Goal: Task Accomplishment & Management: Use online tool/utility

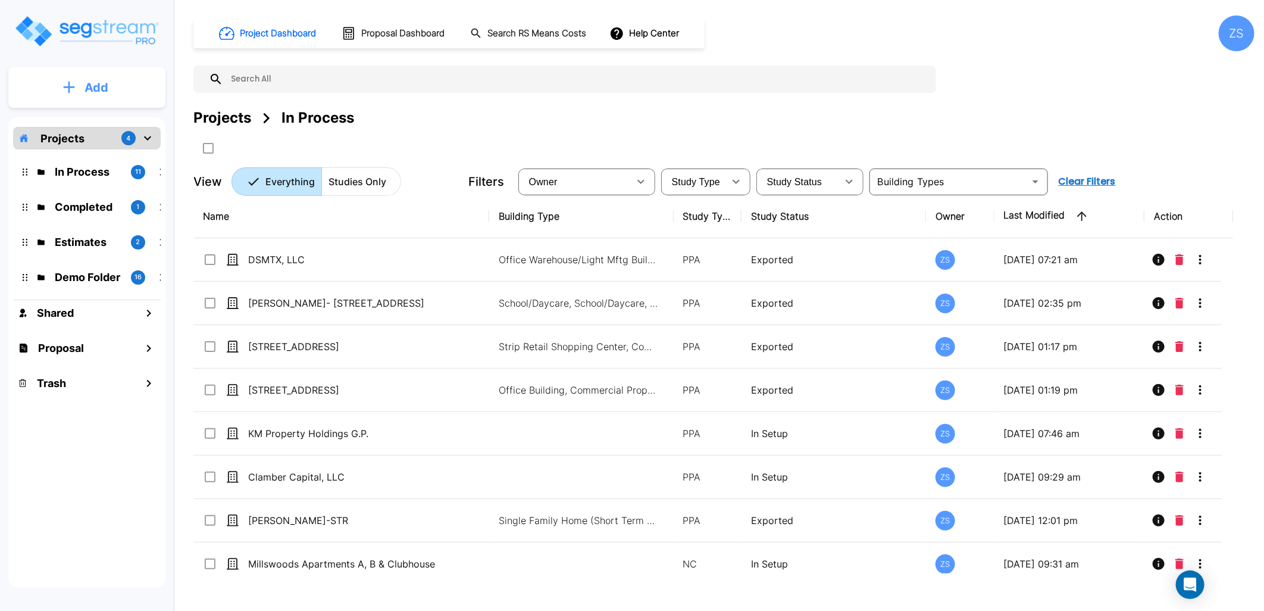
click at [116, 81] on button "Add" at bounding box center [86, 87] width 157 height 35
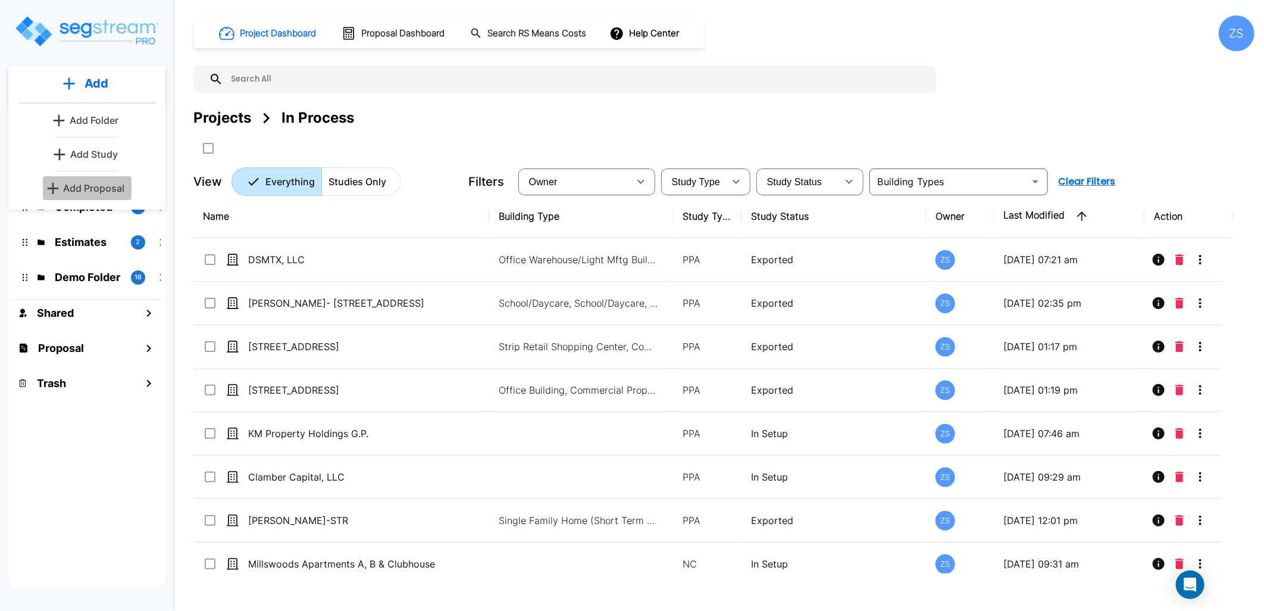
click at [106, 189] on p "Add Proposal" at bounding box center [94, 188] width 61 height 14
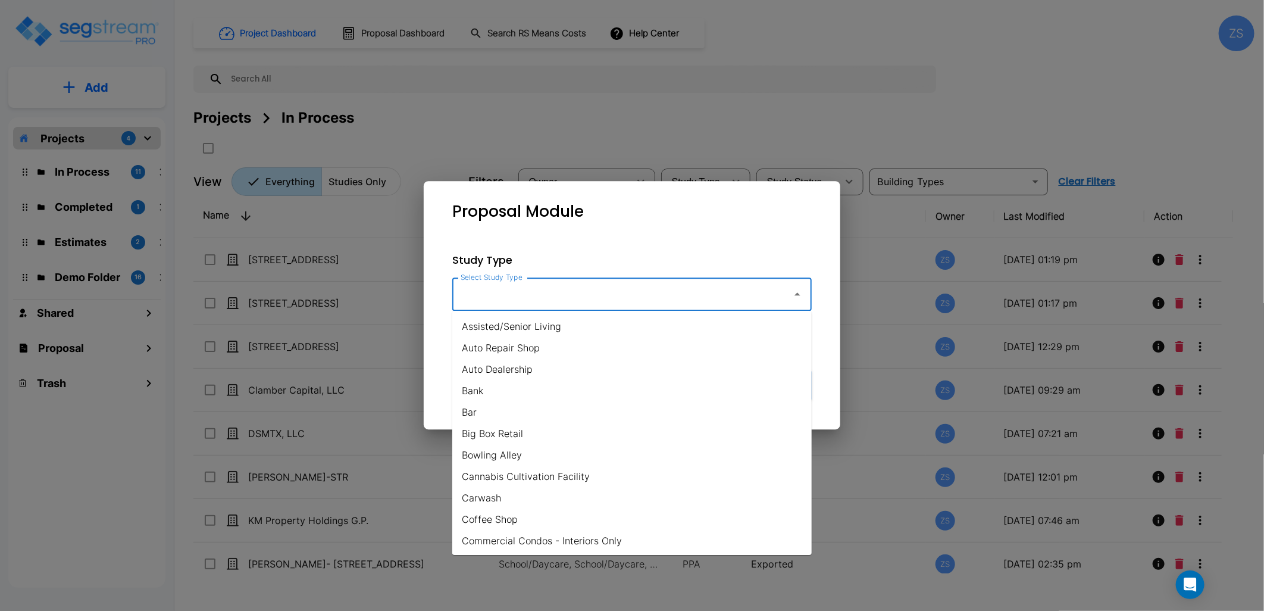
click at [549, 289] on input "Select Study Type" at bounding box center [619, 294] width 323 height 23
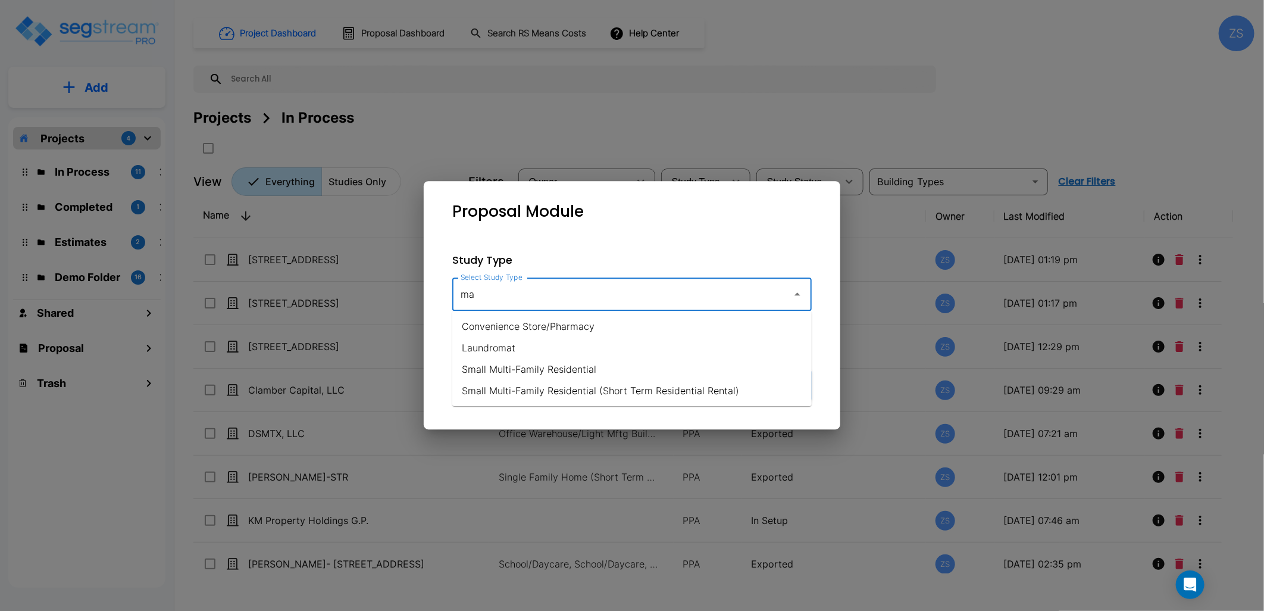
type input "m"
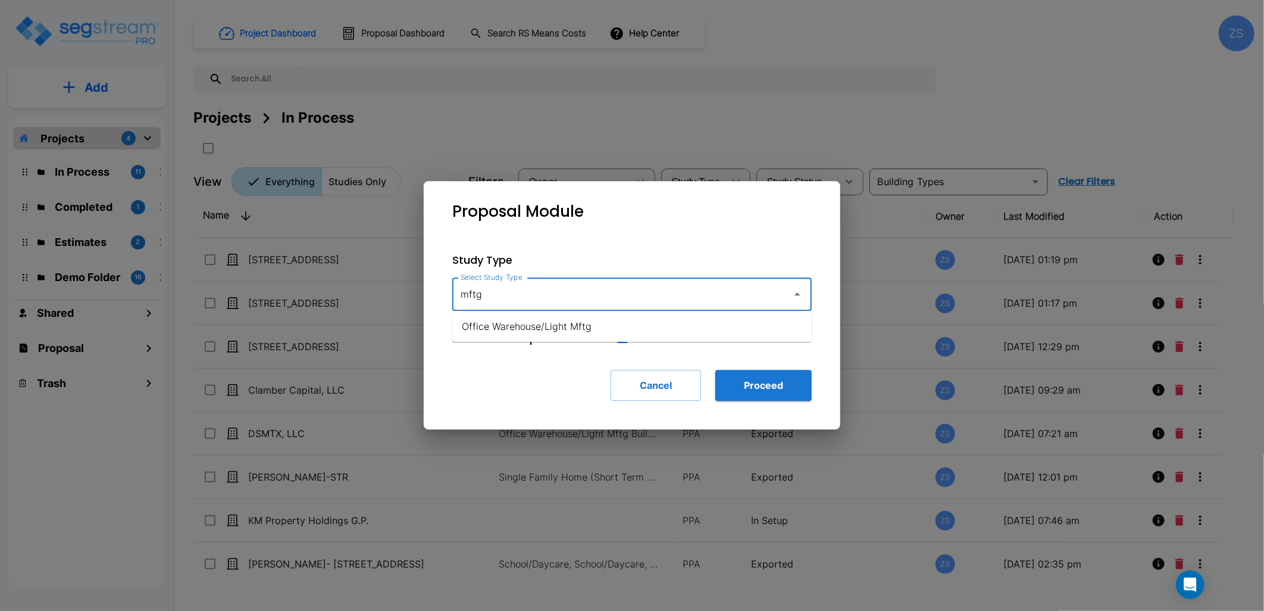
click at [526, 329] on li "Office Warehouse/Light Mftg" at bounding box center [632, 325] width 360 height 21
type input "Office Warehouse/Light Mftg"
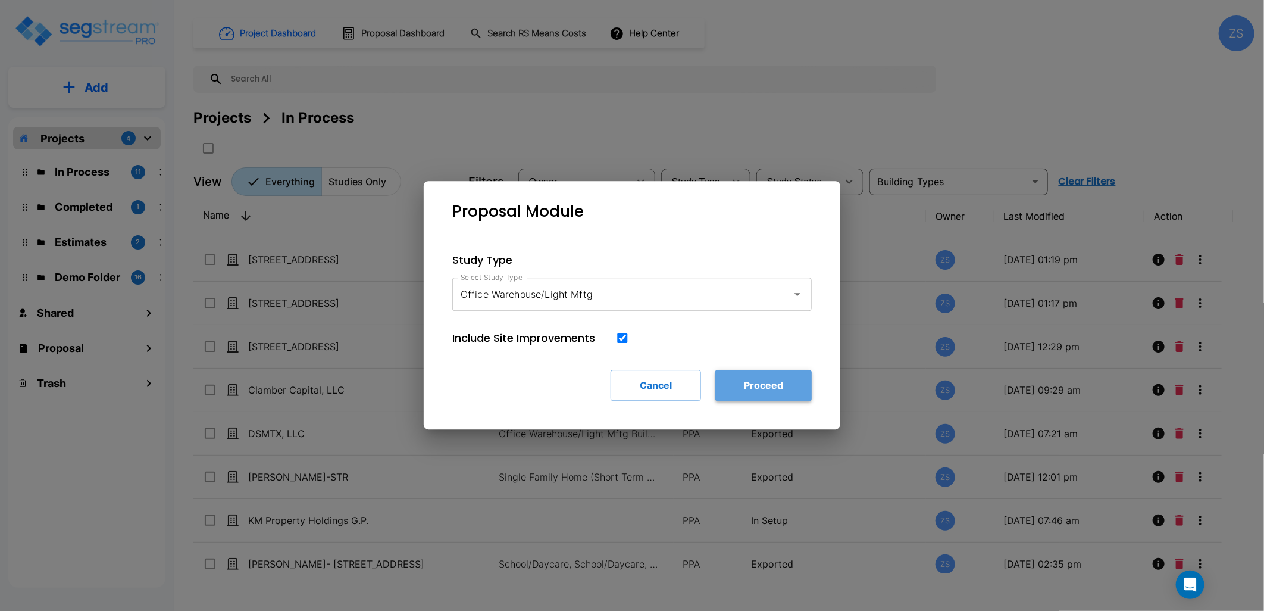
click at [783, 389] on button "Proceed" at bounding box center [764, 385] width 96 height 31
